Goal: Check status: Check status

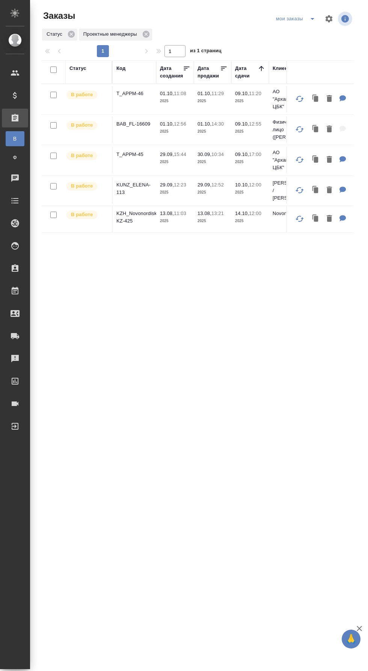
scroll to position [6, 0]
click at [140, 121] on p "BAB_FL-16609" at bounding box center [134, 124] width 36 height 8
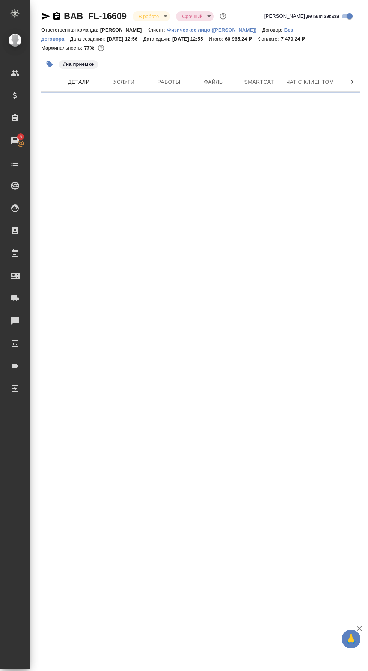
click at [129, 80] on span "Услуги" at bounding box center [124, 81] width 36 height 9
select select "RU"
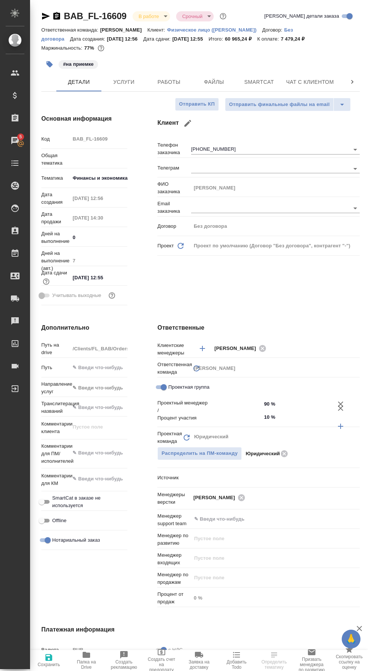
type textarea "x"
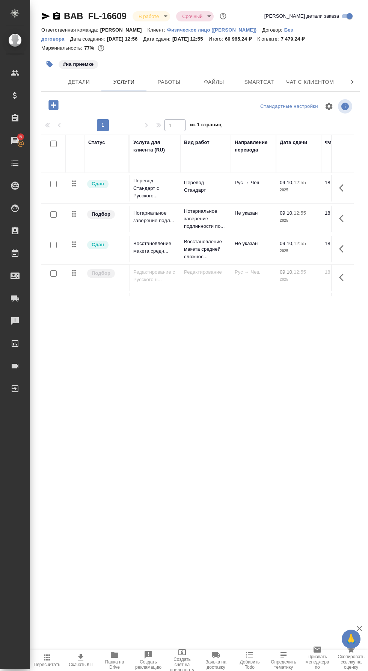
scroll to position [9, 0]
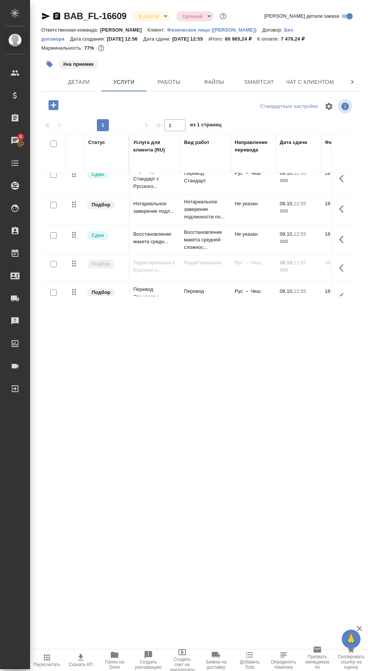
click at [174, 80] on span "Работы" at bounding box center [169, 81] width 36 height 9
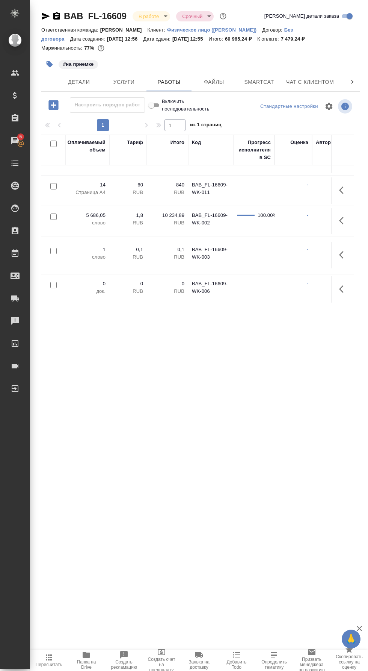
scroll to position [51, 538]
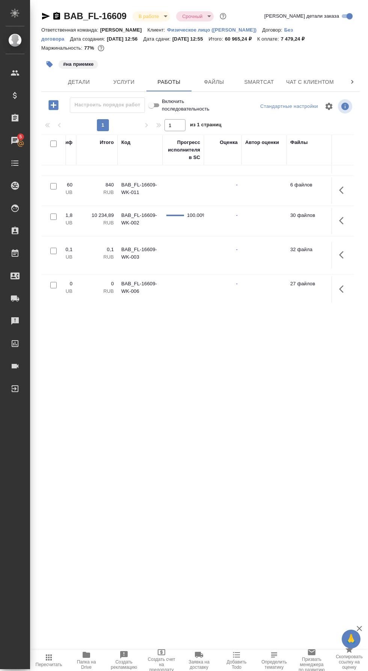
click at [343, 253] on icon "button" at bounding box center [343, 254] width 9 height 9
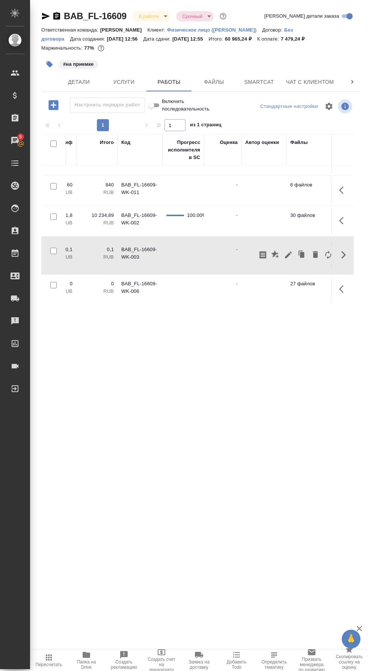
click at [292, 252] on icon "button" at bounding box center [288, 254] width 9 height 9
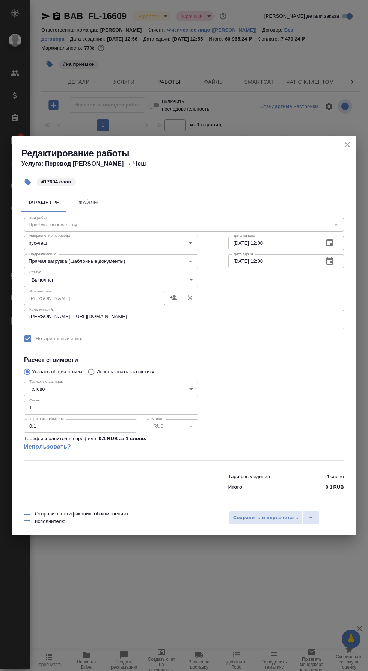
click at [78, 406] on input "1" at bounding box center [111, 408] width 174 height 14
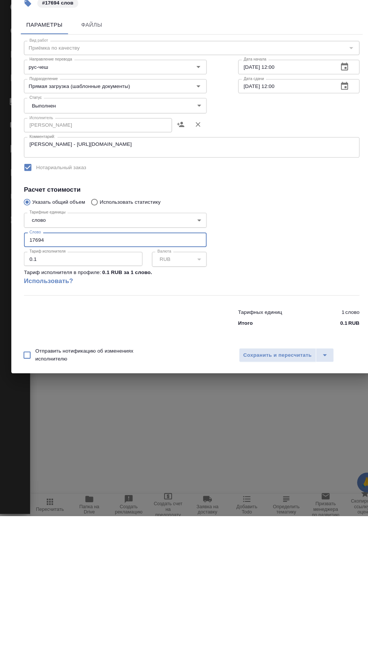
type input "17694"
click at [125, 277] on body "🙏 .cls-1 fill:#fff; AWATERA Валеев Динар Клиенты Спецификации Заказы 5 Чаты Tod…" at bounding box center [184, 335] width 368 height 671
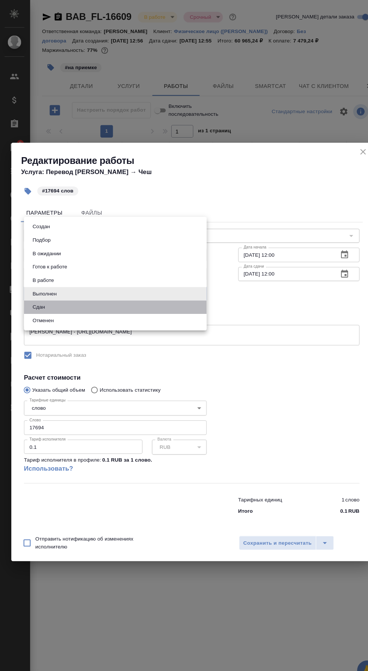
click at [102, 295] on li "Сдан" at bounding box center [111, 292] width 174 height 13
type input "closed"
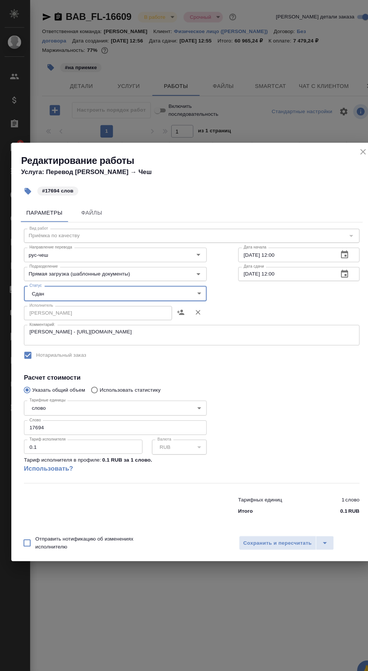
click at [267, 516] on span "Сохранить и пересчитать" at bounding box center [265, 517] width 65 height 9
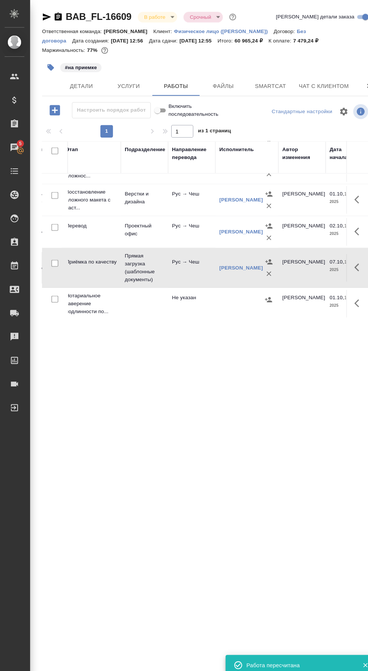
scroll to position [51, 0]
